Goal: Transaction & Acquisition: Download file/media

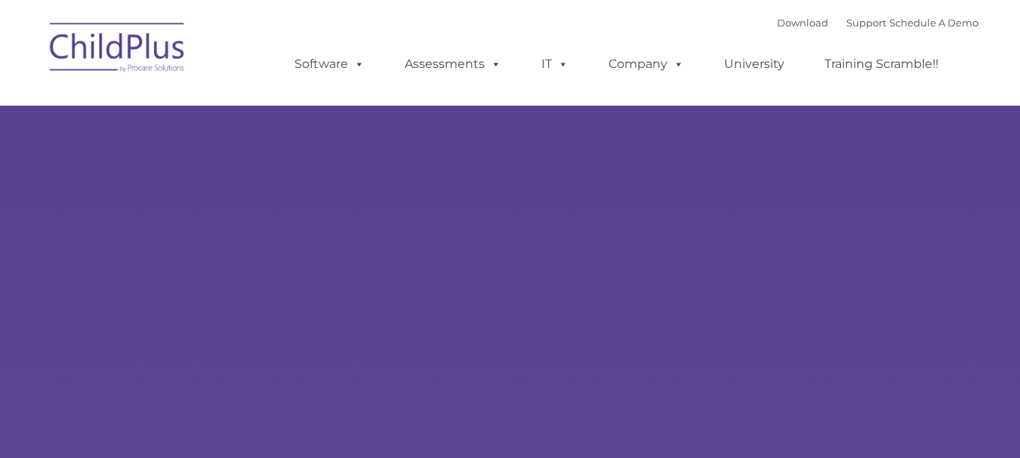
type input ""
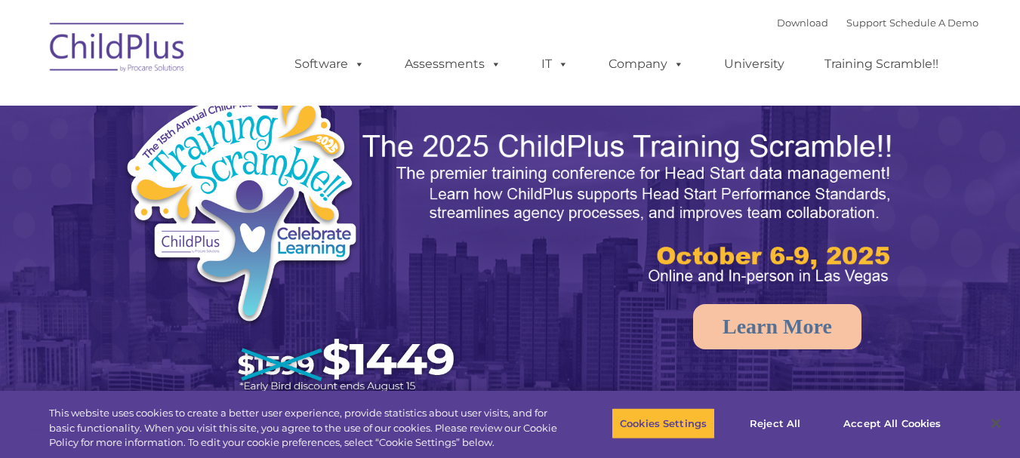
select select "MEDIUM"
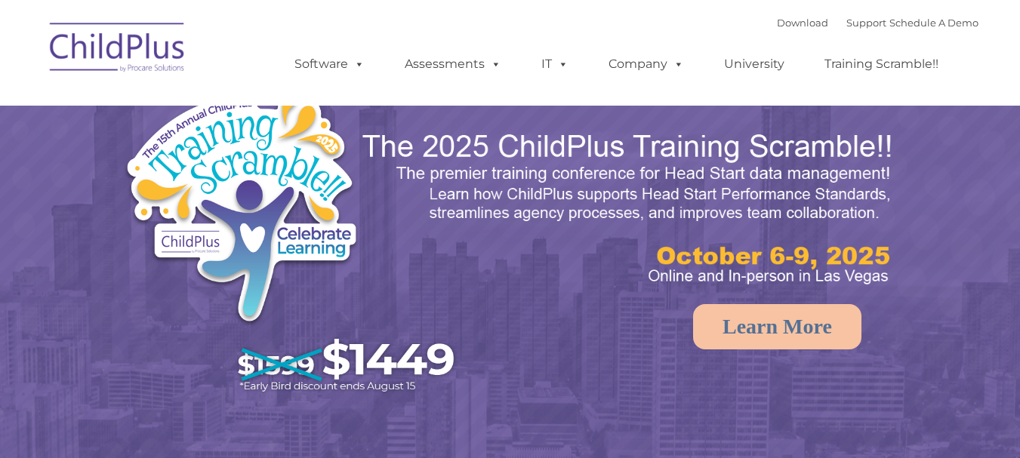
select select "MEDIUM"
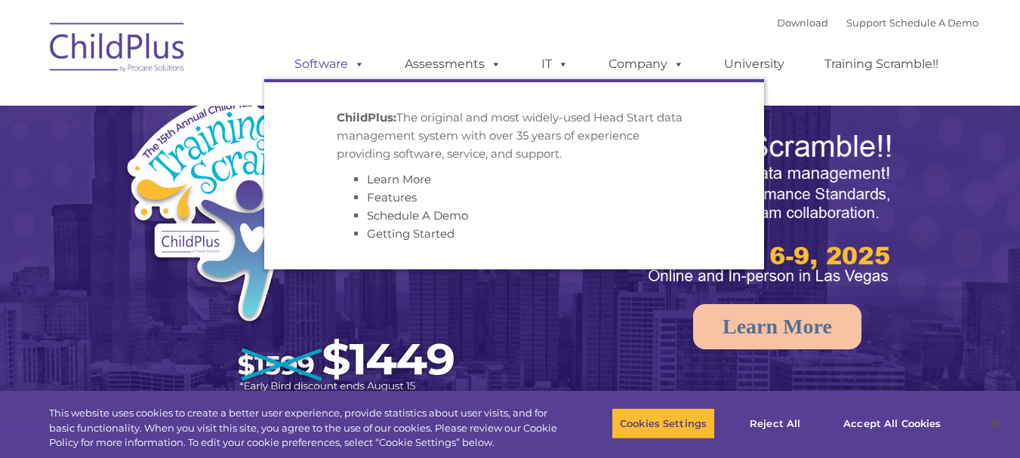
click at [344, 58] on link "Software" at bounding box center [329, 64] width 100 height 30
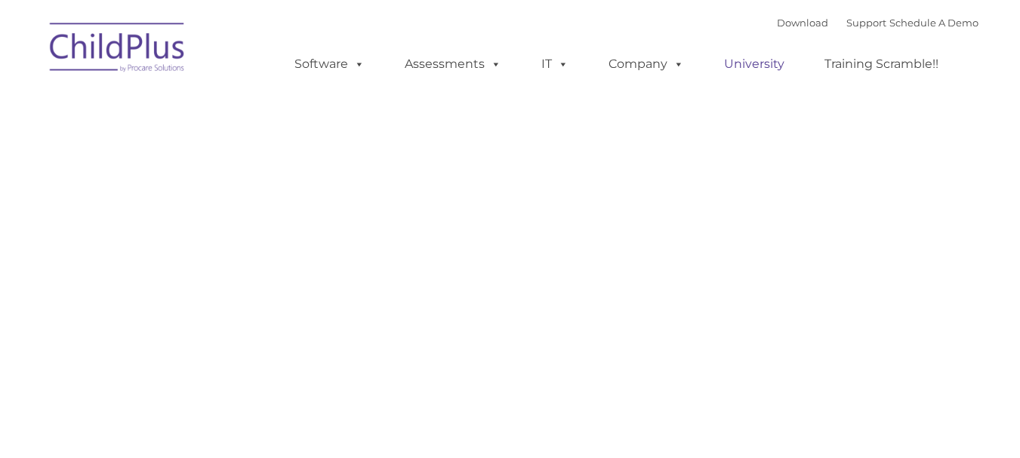
type input ""
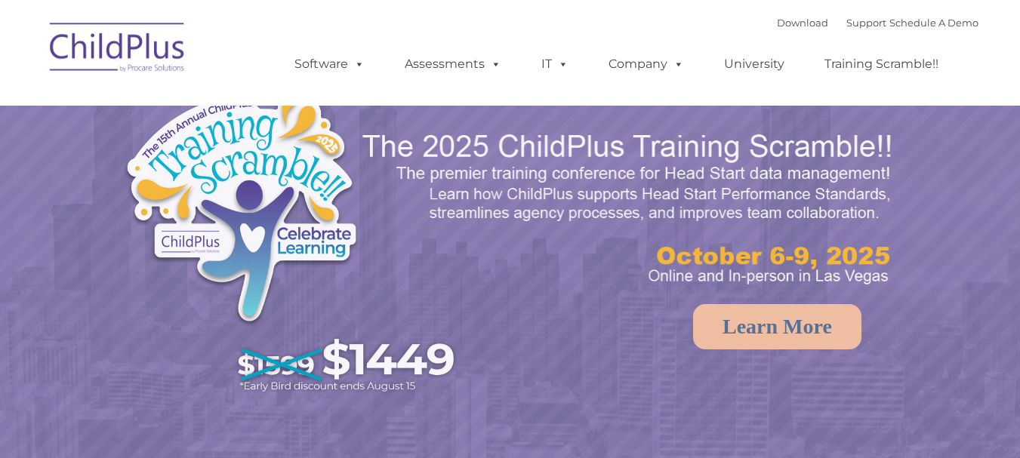
select select "MEDIUM"
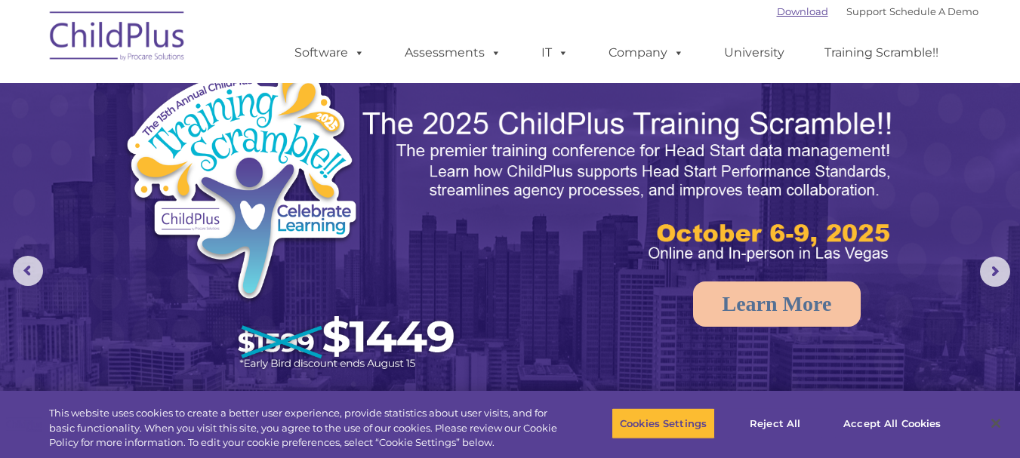
click at [777, 5] on link "Download" at bounding box center [802, 11] width 51 height 12
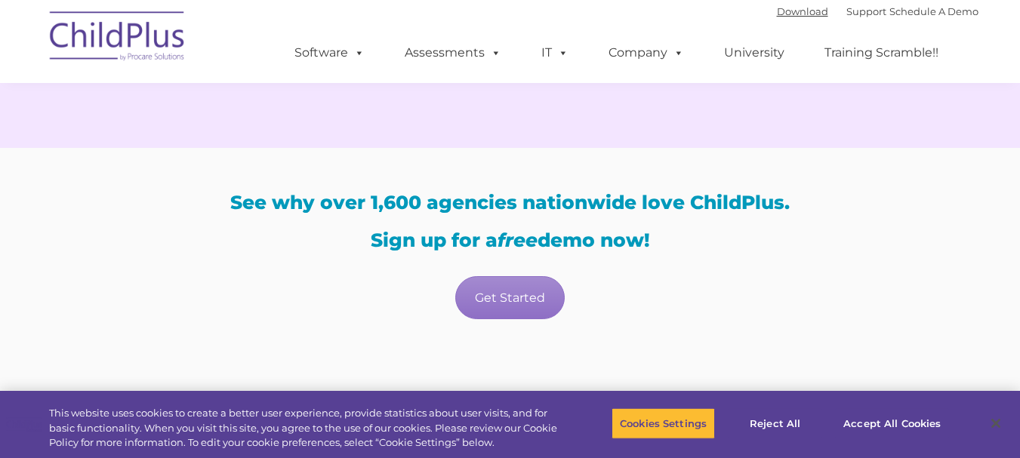
scroll to position [2966, 0]
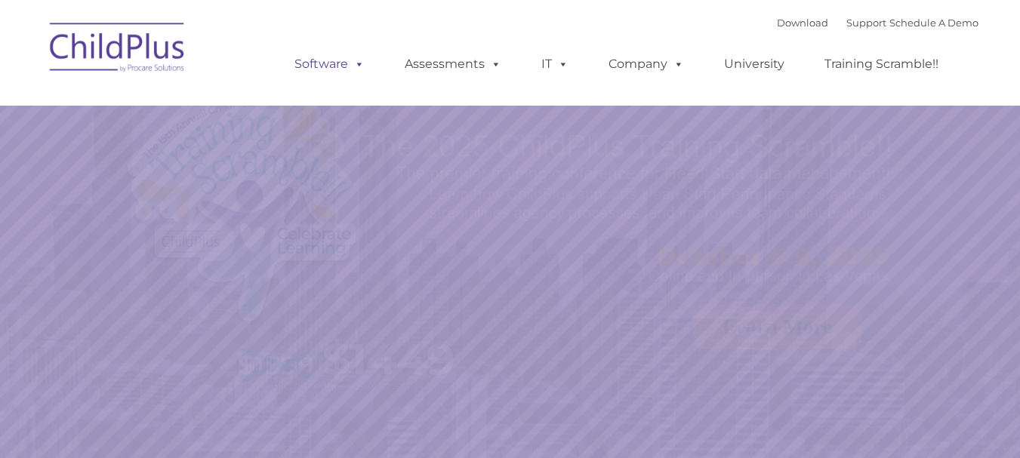
select select "MEDIUM"
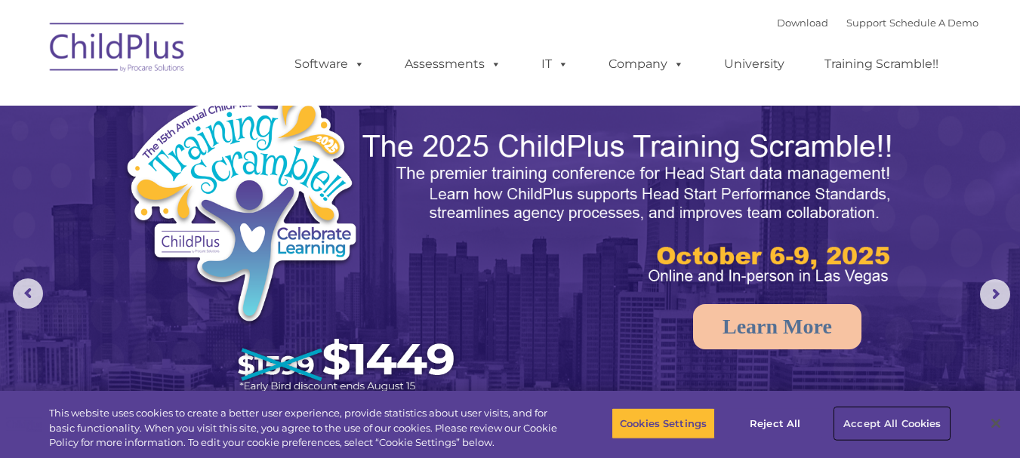
click at [894, 421] on button "Accept All Cookies" at bounding box center [892, 424] width 114 height 32
